Goal: Information Seeking & Learning: Learn about a topic

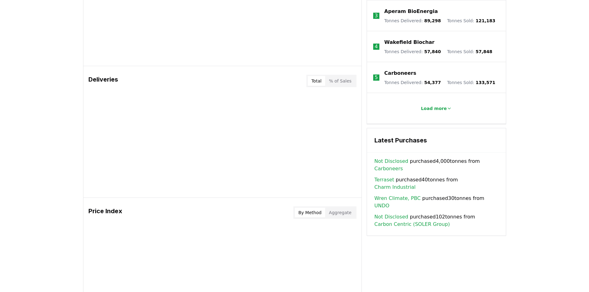
scroll to position [309, 0]
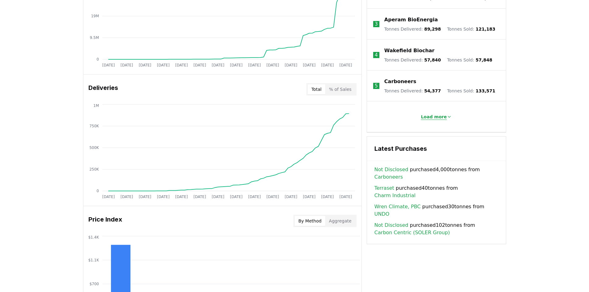
click at [434, 114] on p "Load more" at bounding box center [433, 117] width 26 height 6
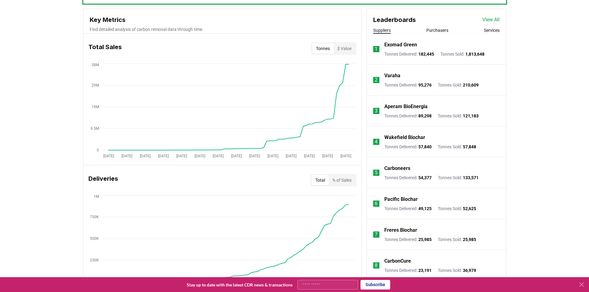
scroll to position [216, 0]
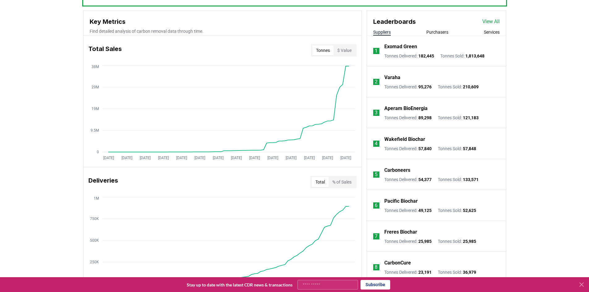
click at [387, 80] on p "Varaha" at bounding box center [392, 77] width 16 height 7
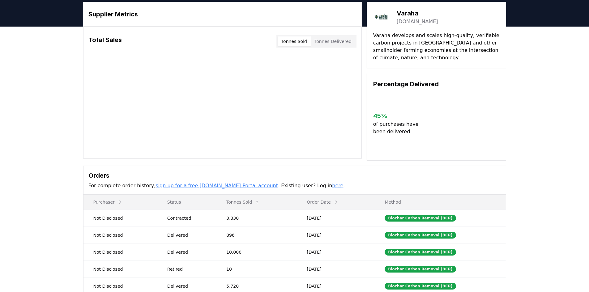
scroll to position [138, 0]
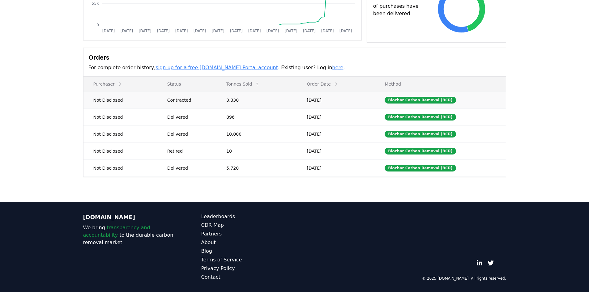
click at [285, 101] on td "3,330" at bounding box center [256, 99] width 80 height 17
click at [161, 105] on td "Contracted" at bounding box center [186, 99] width 59 height 17
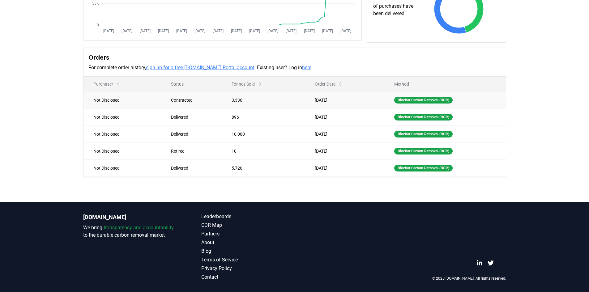
click at [123, 103] on td "Not Disclosed" at bounding box center [122, 99] width 78 height 17
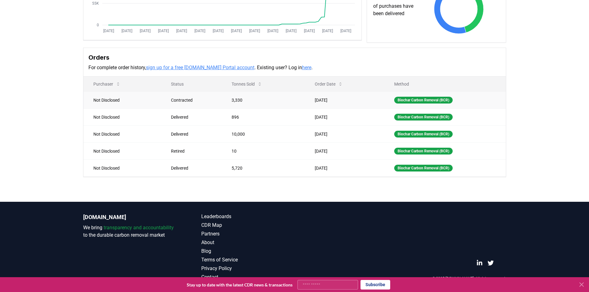
click at [108, 101] on td "Not Disclosed" at bounding box center [122, 99] width 78 height 17
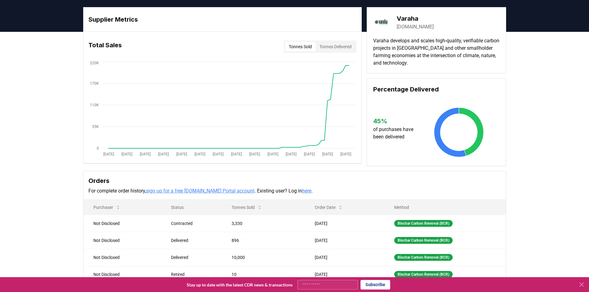
scroll to position [0, 0]
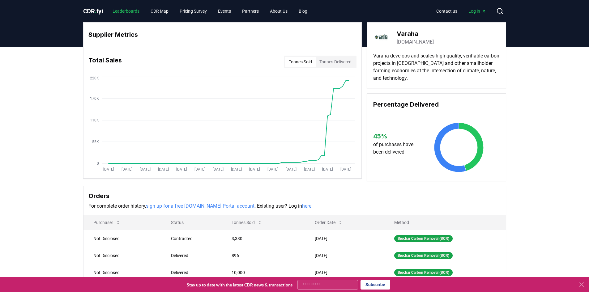
click at [120, 10] on link "Leaderboards" at bounding box center [126, 11] width 37 height 11
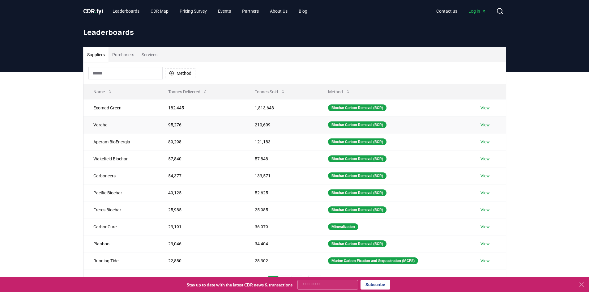
click at [112, 126] on td "Varaha" at bounding box center [120, 124] width 75 height 17
click at [484, 127] on link "View" at bounding box center [484, 125] width 9 height 6
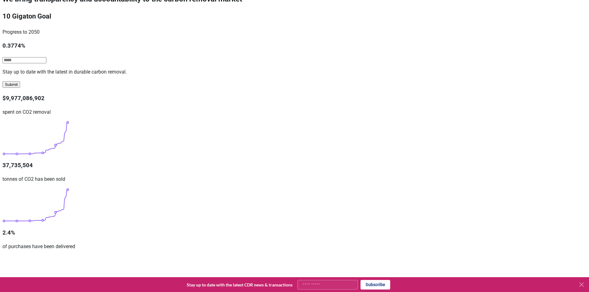
scroll to position [154, 0]
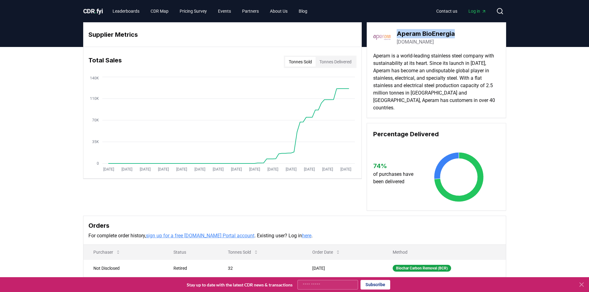
drag, startPoint x: 397, startPoint y: 33, endPoint x: 470, endPoint y: 35, distance: 72.9
click at [470, 35] on div "Aperam BioEnergia [DOMAIN_NAME]" at bounding box center [436, 37] width 126 height 17
